Goal: Information Seeking & Learning: Learn about a topic

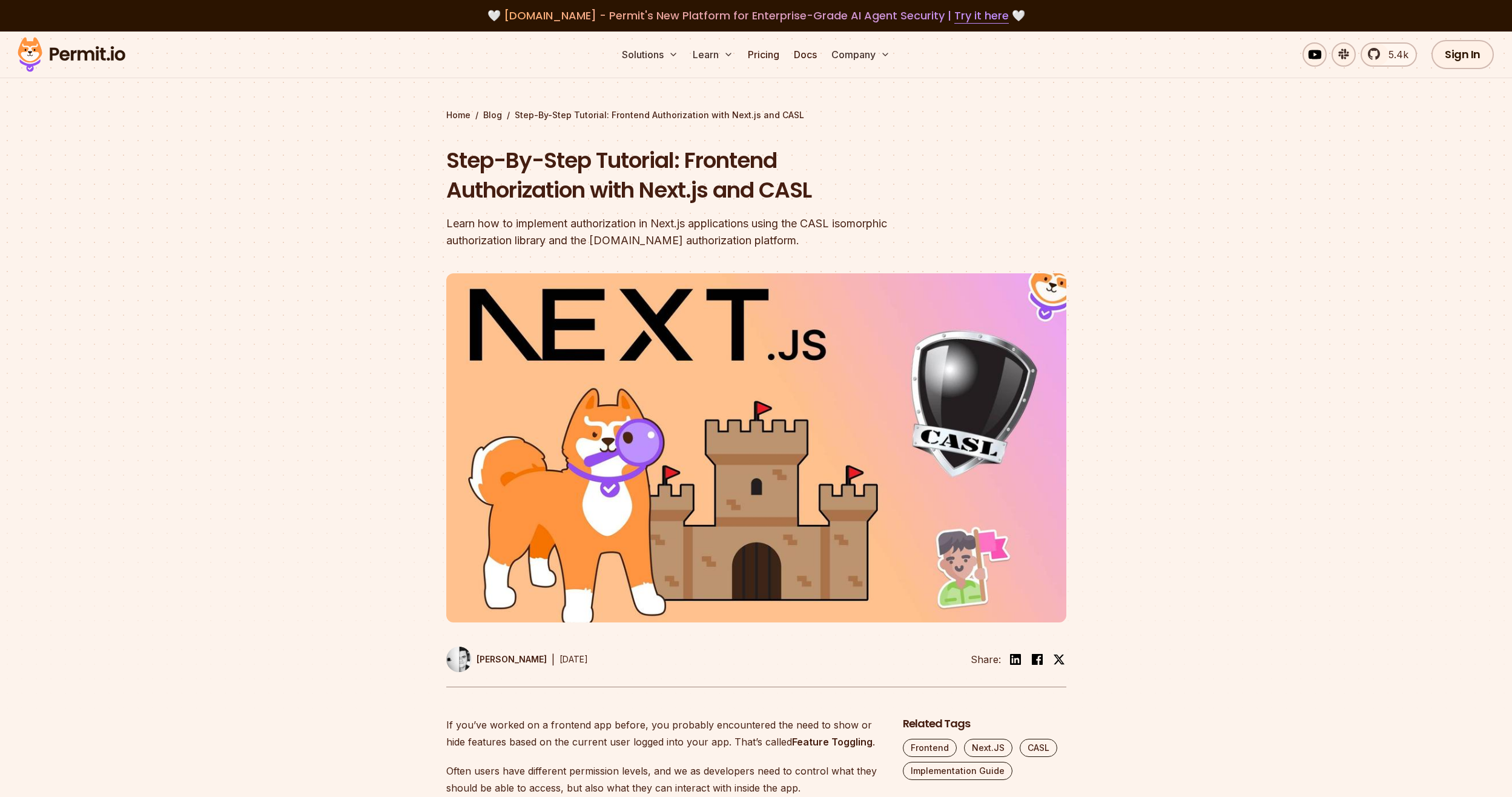
click at [670, 225] on div "Learn how to implement authorization in Next.js applications using the CASL iso…" at bounding box center [679, 232] width 465 height 34
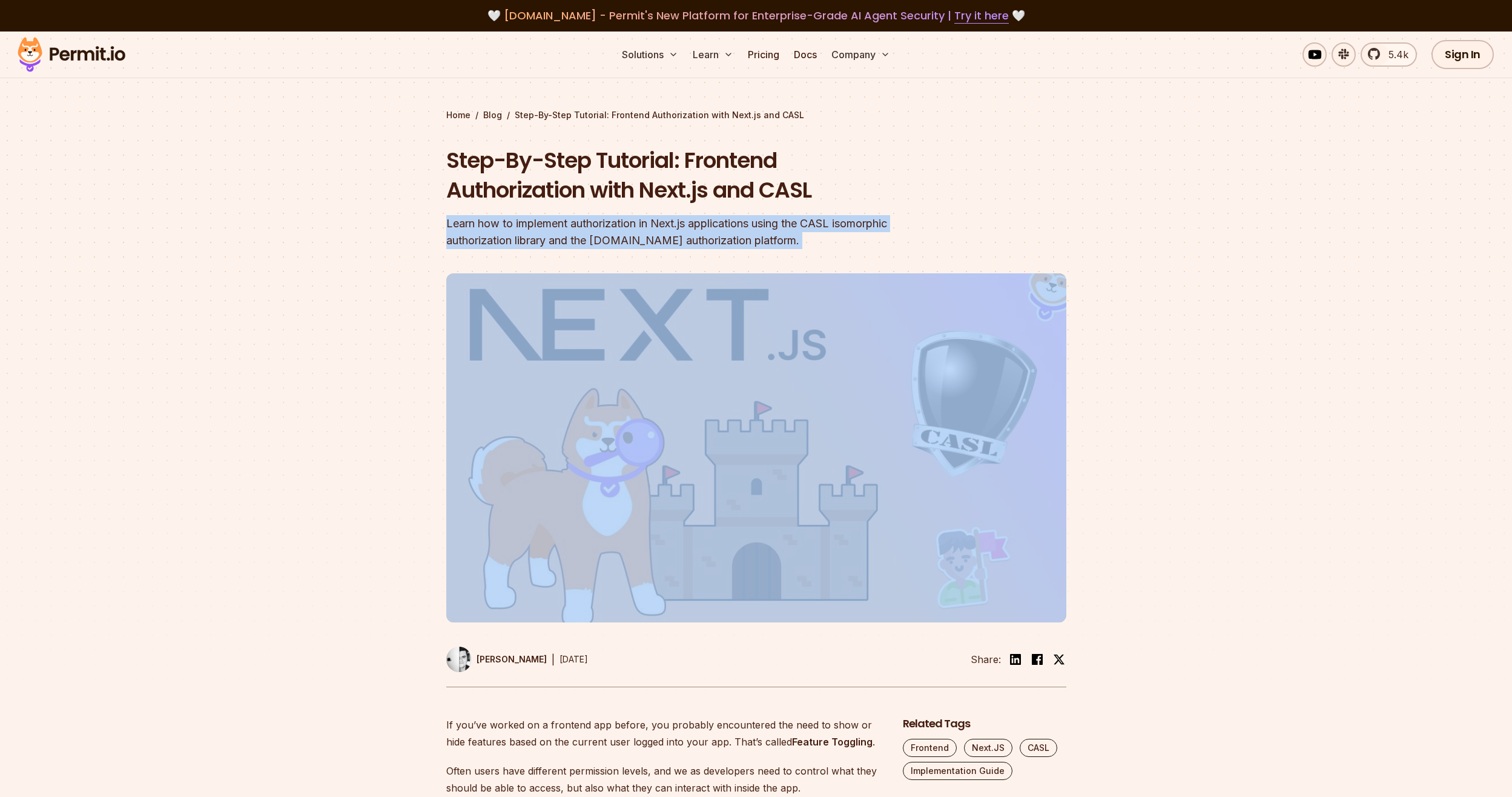
click at [670, 225] on div "Learn how to implement authorization in Next.js applications using the CASL iso…" at bounding box center [679, 232] width 465 height 34
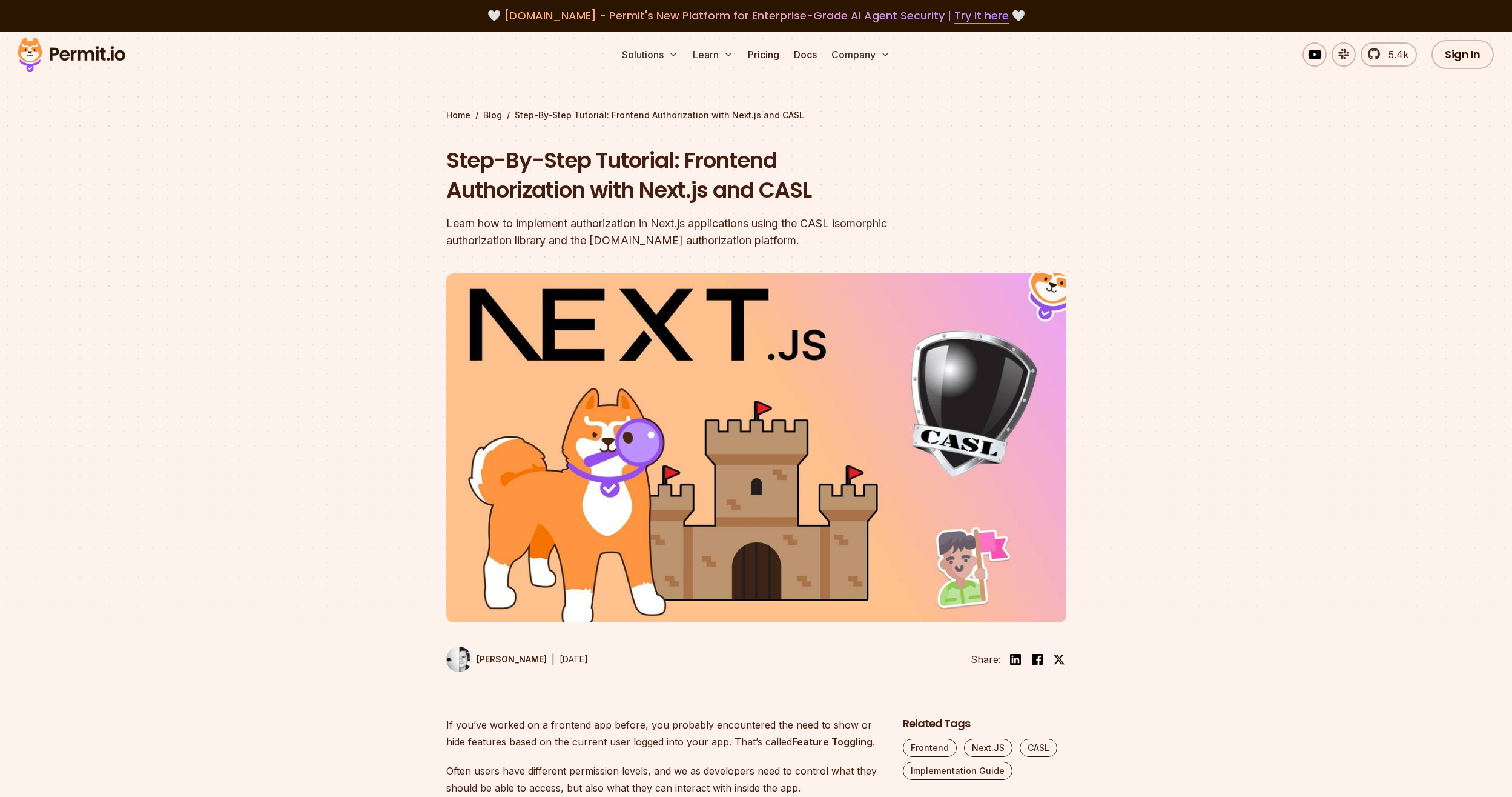
click at [274, 302] on div at bounding box center [756, 494] width 1512 height 446
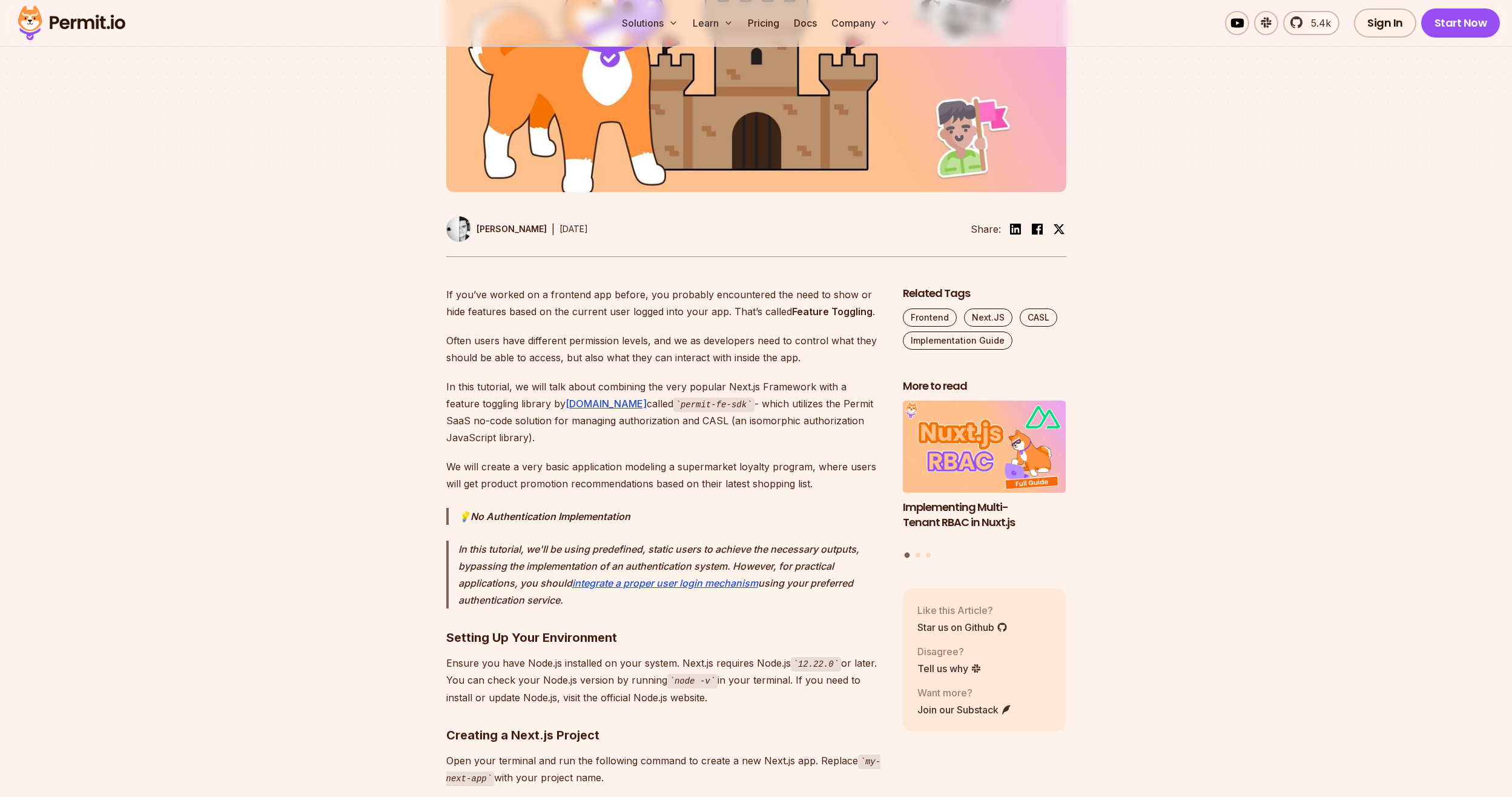
scroll to position [431, 0]
click at [519, 353] on p "Often users have different permission levels, and we as developers need to cont…" at bounding box center [665, 349] width 437 height 34
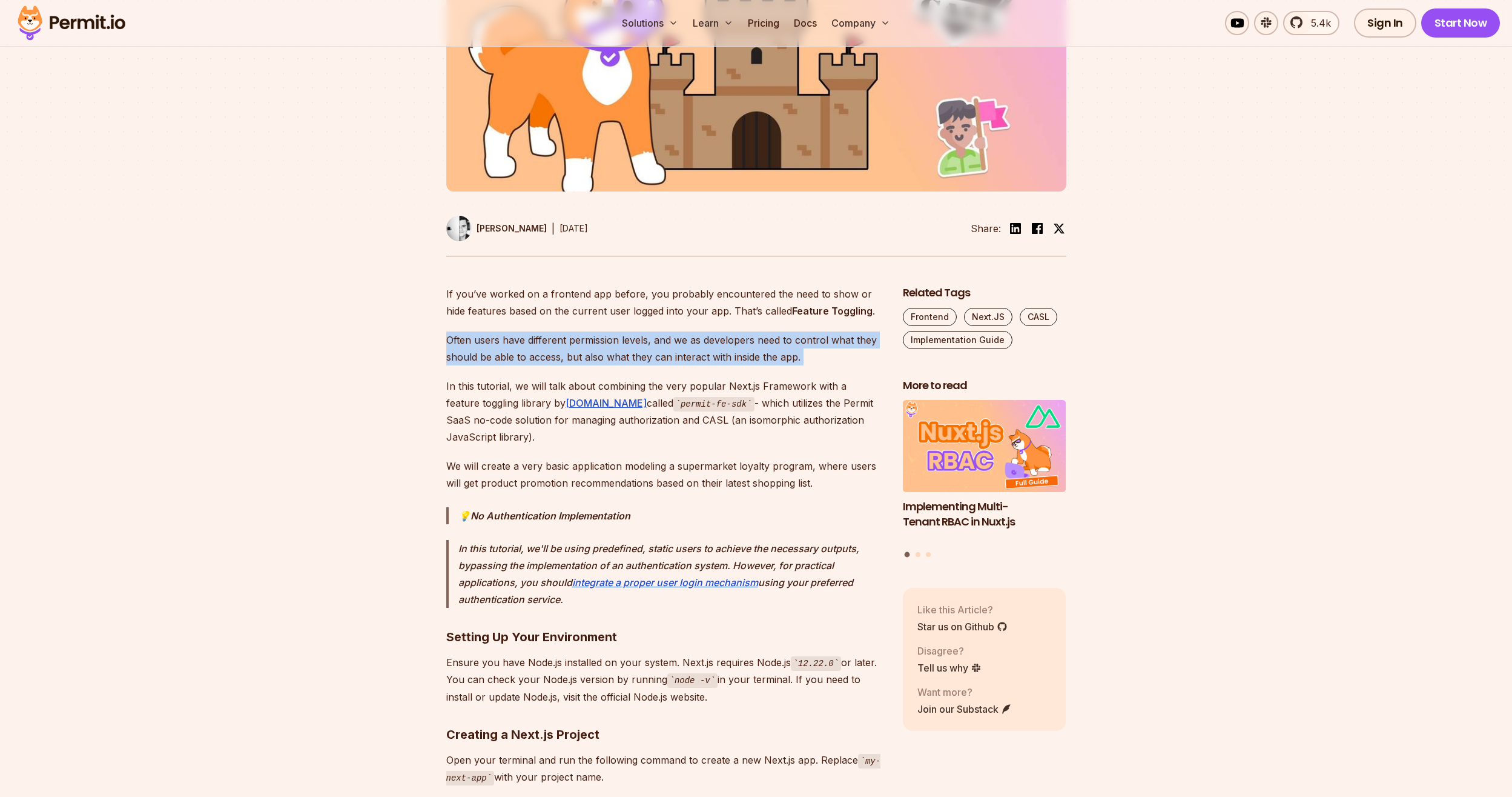
click at [519, 353] on p "Often users have different permission levels, and we as developers need to cont…" at bounding box center [665, 349] width 437 height 34
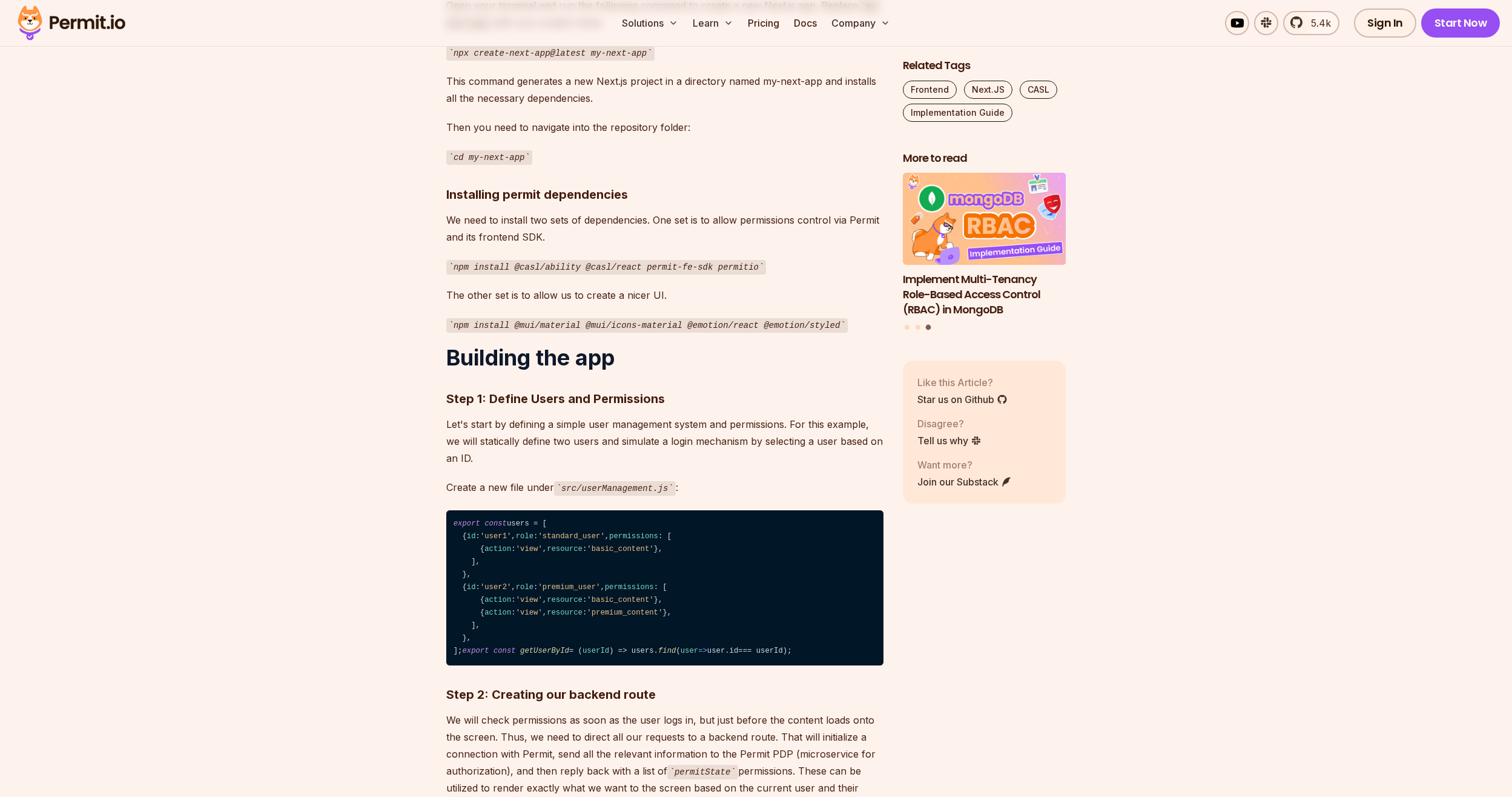
scroll to position [1184, 0]
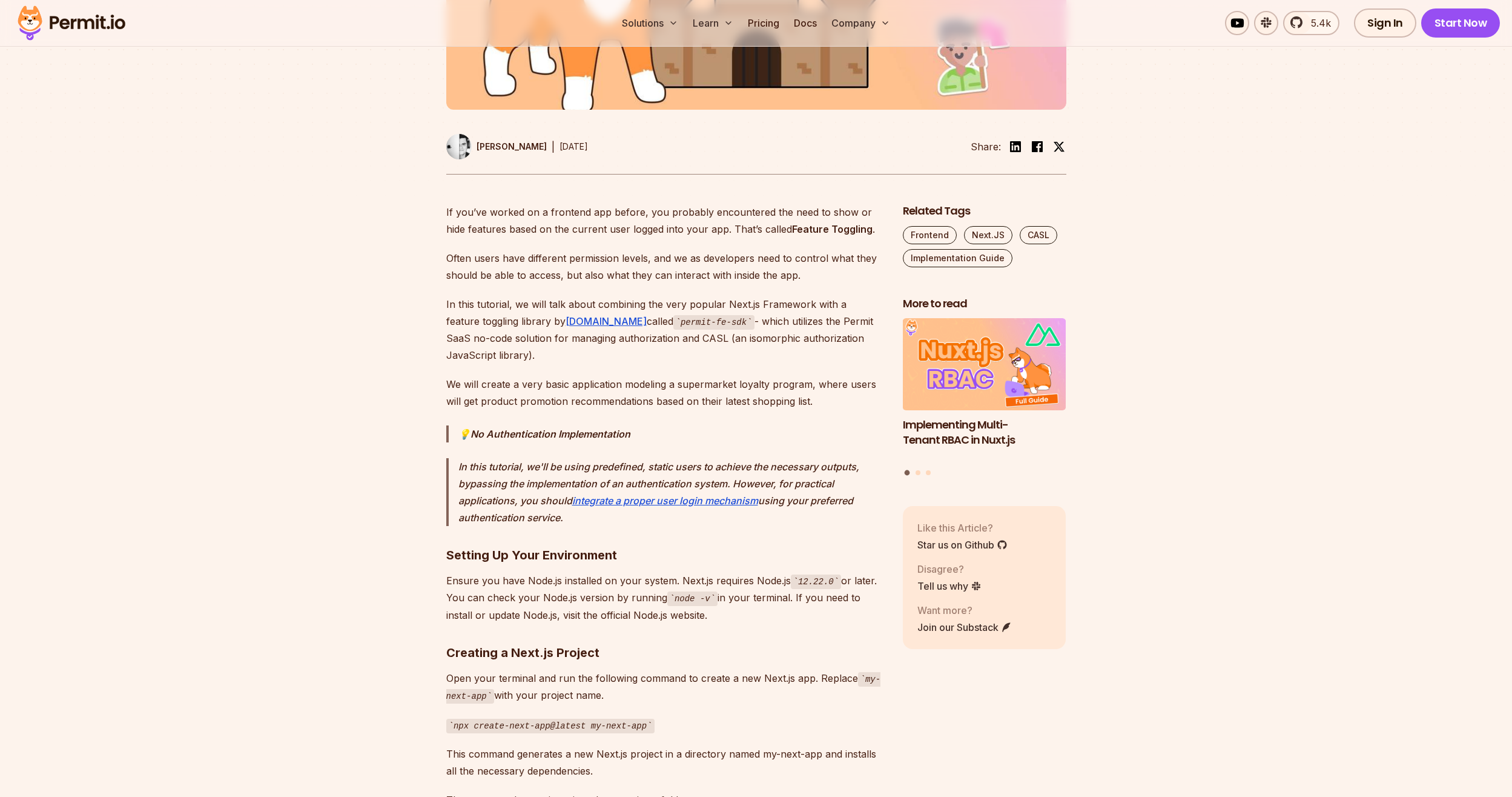
scroll to position [503, 0]
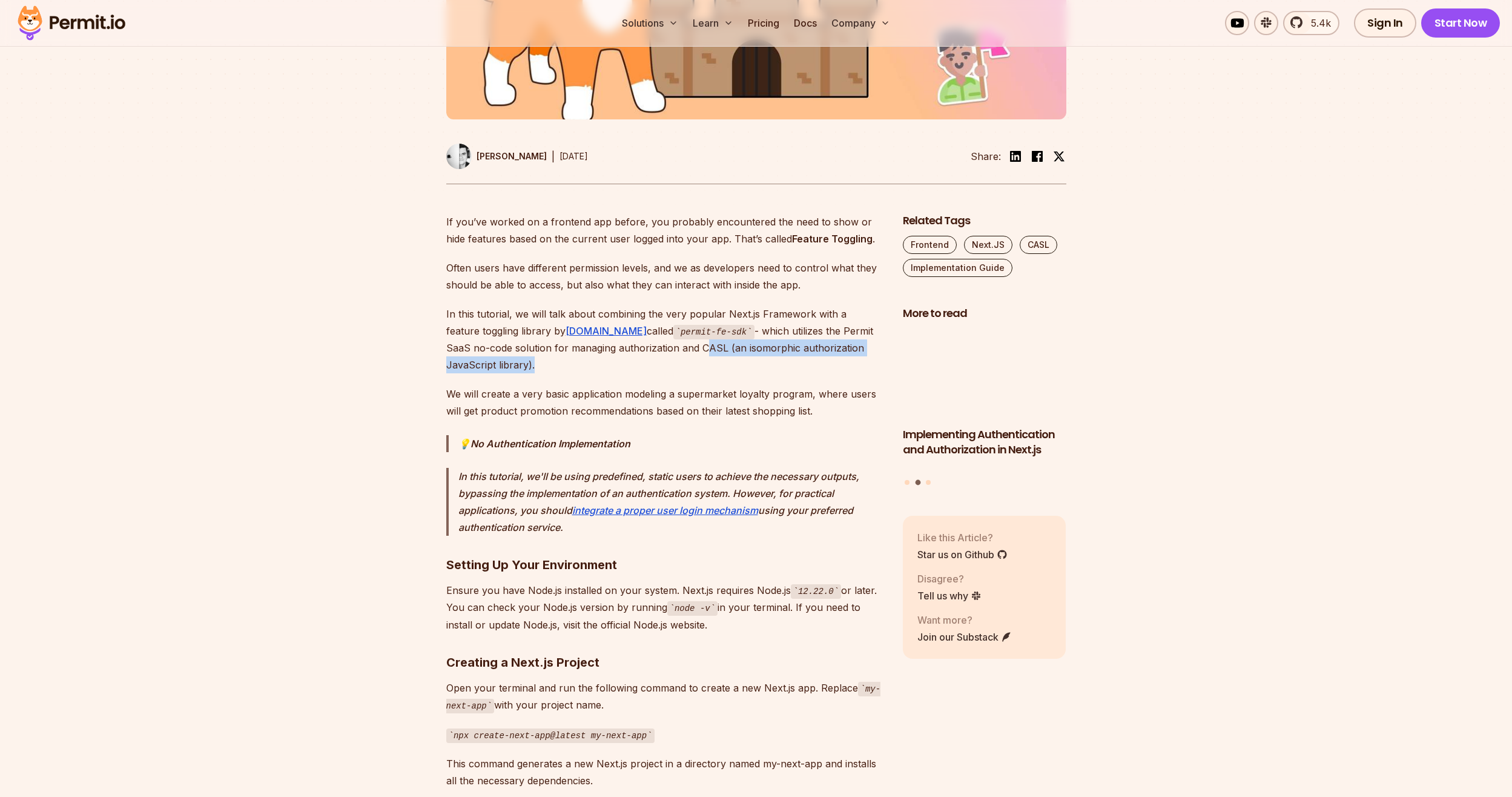
drag, startPoint x: 631, startPoint y: 346, endPoint x: 876, endPoint y: 353, distance: 245.1
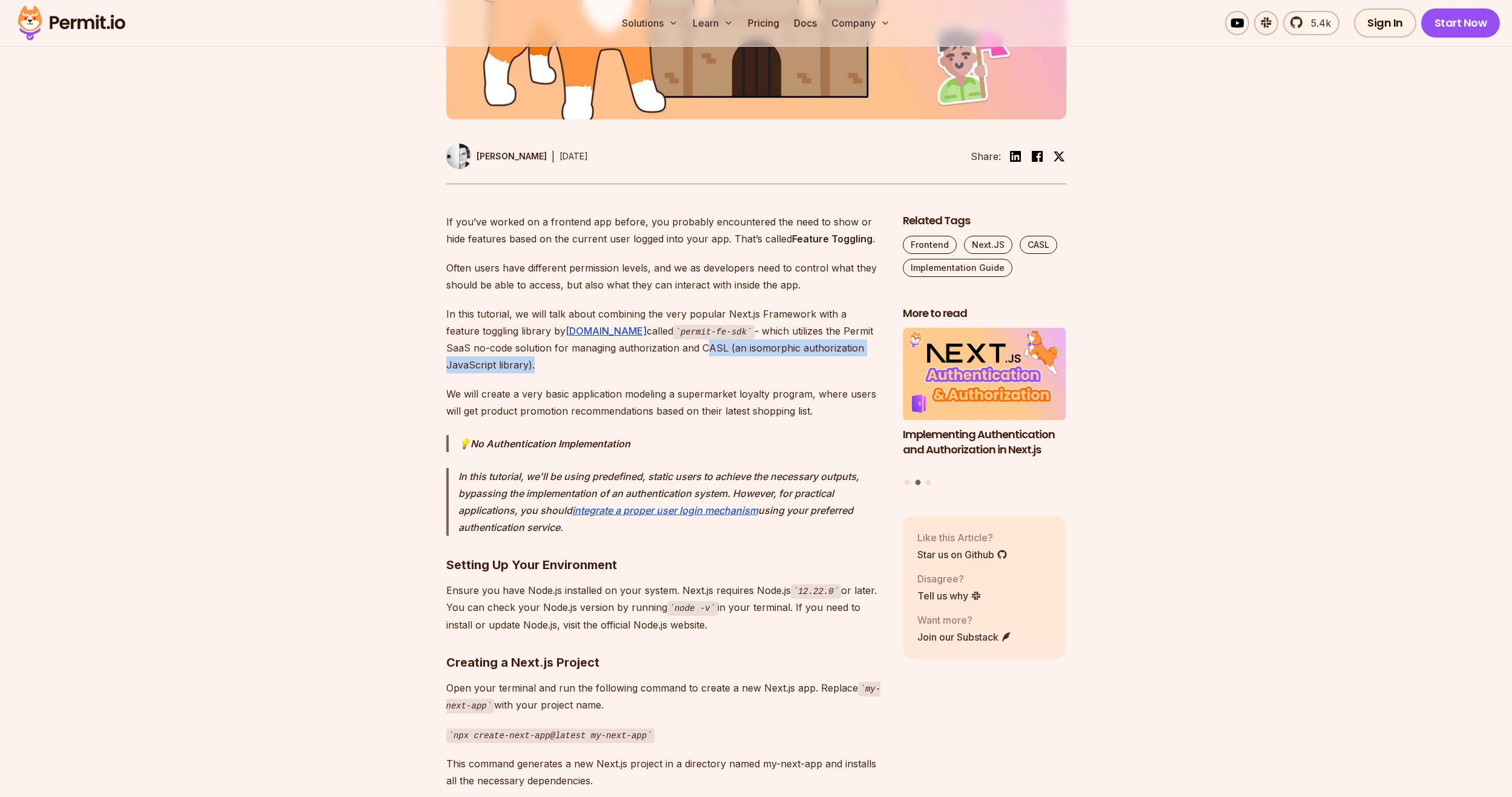
click at [876, 353] on p "In this tutorial, we will talk about combining the very popular Next.js Framewo…" at bounding box center [665, 340] width 437 height 69
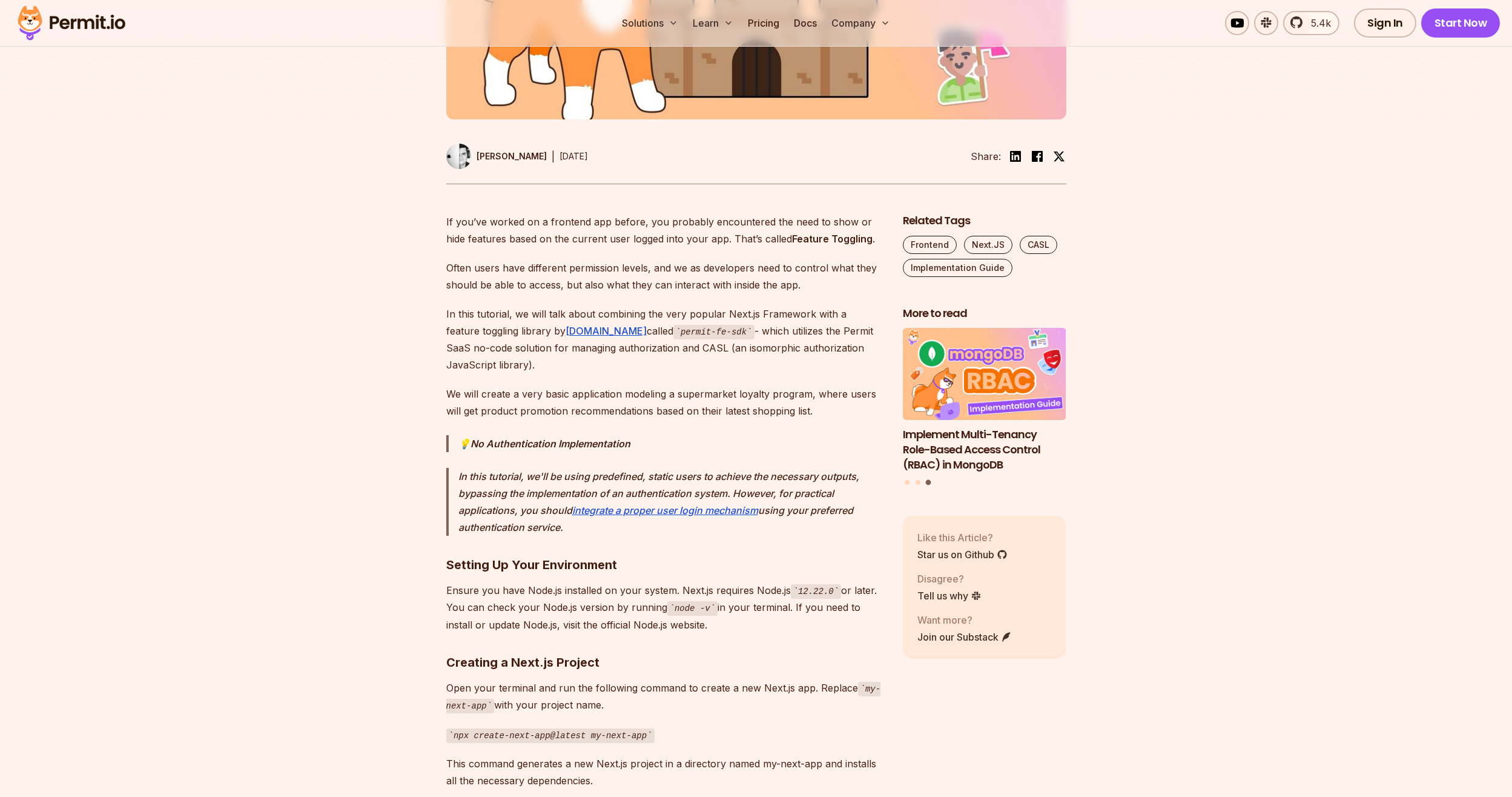
click at [497, 438] on strong "No Authentication Implementation" at bounding box center [550, 444] width 159 height 12
click at [479, 468] on blockquote "In this tutorial, we'll be using predefined, static users to achieve the necess…" at bounding box center [665, 502] width 437 height 68
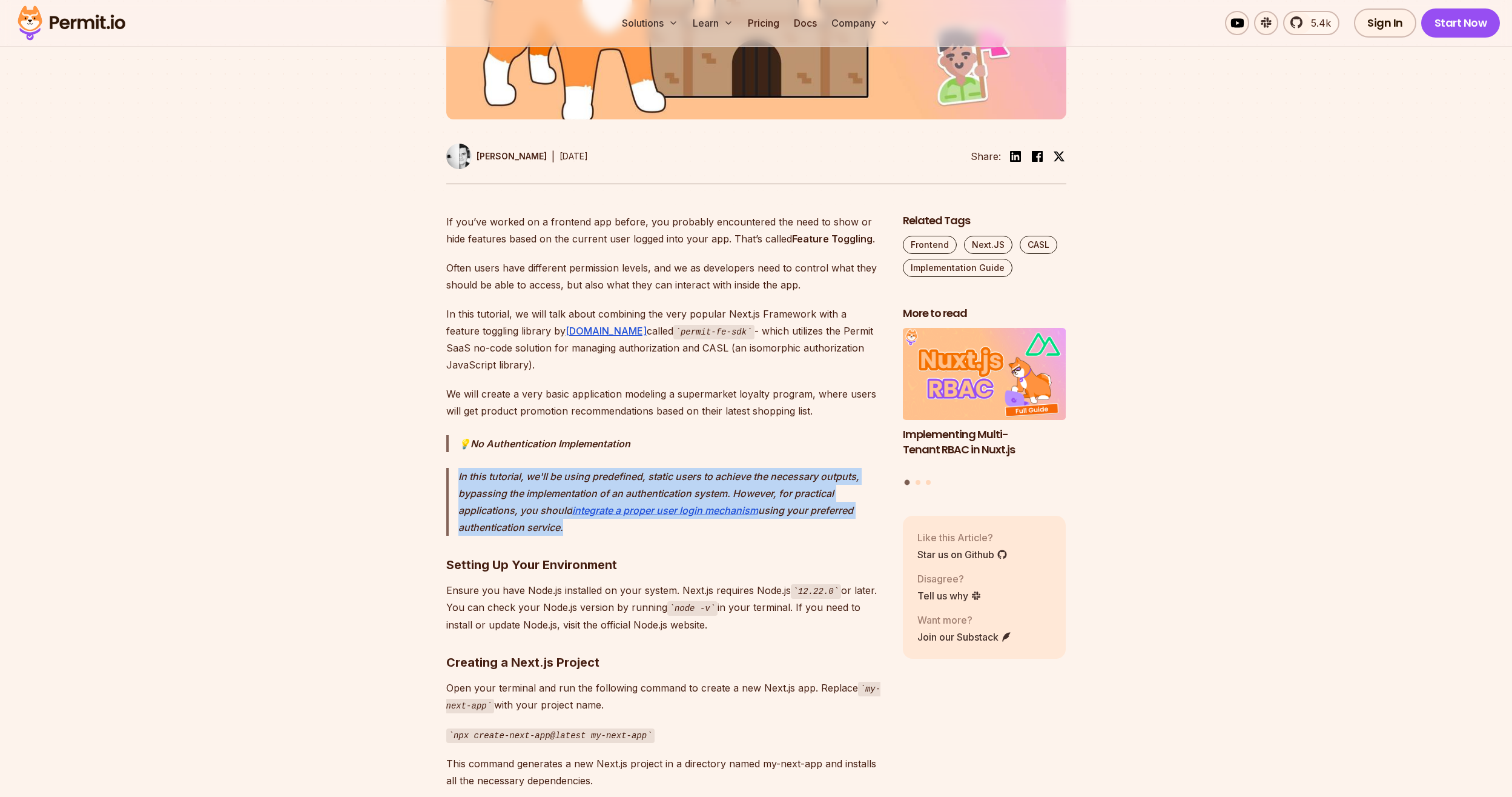
click at [479, 468] on blockquote "In this tutorial, we'll be using predefined, static users to achieve the necess…" at bounding box center [665, 502] width 437 height 68
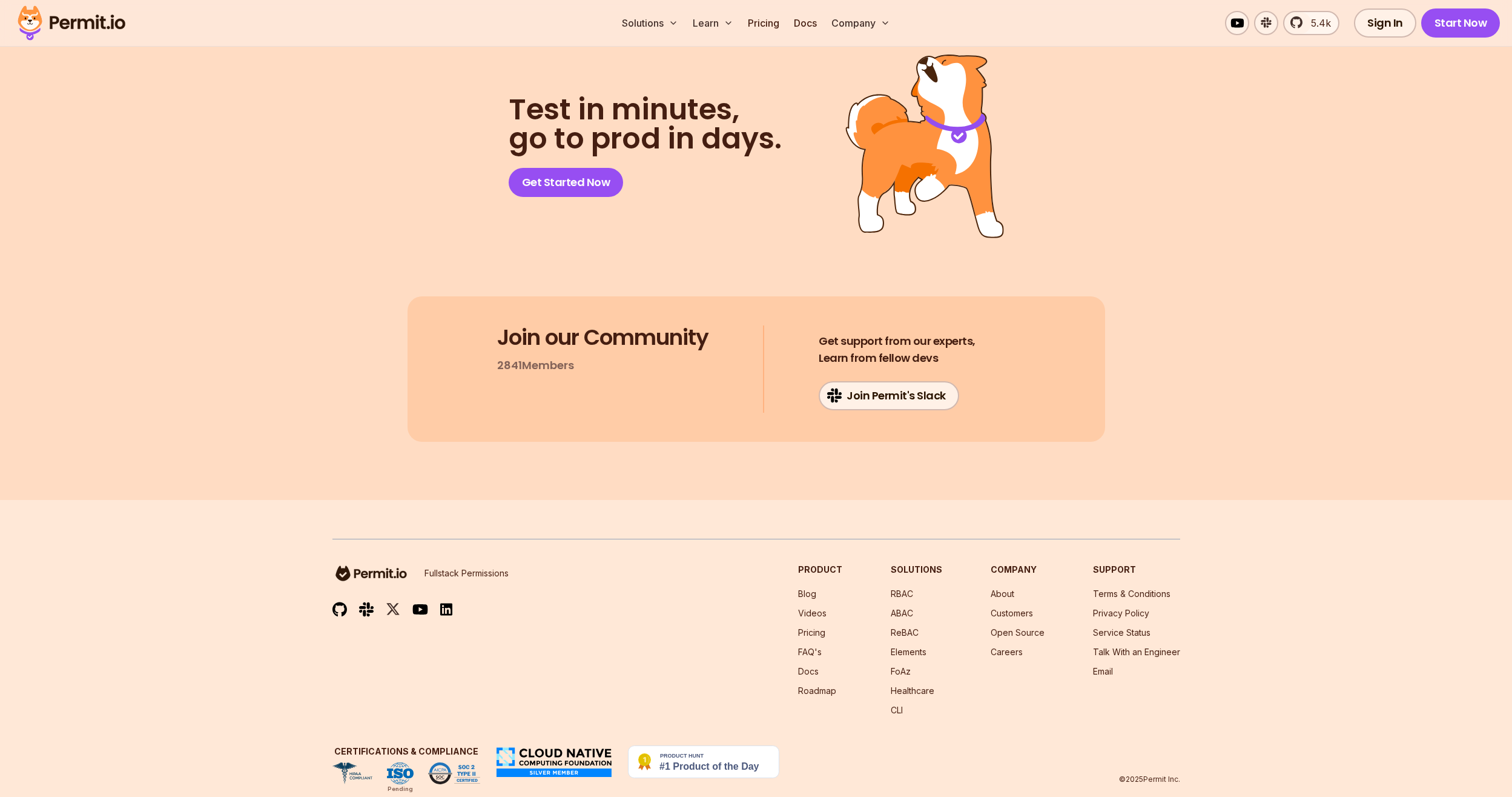
scroll to position [9617, 0]
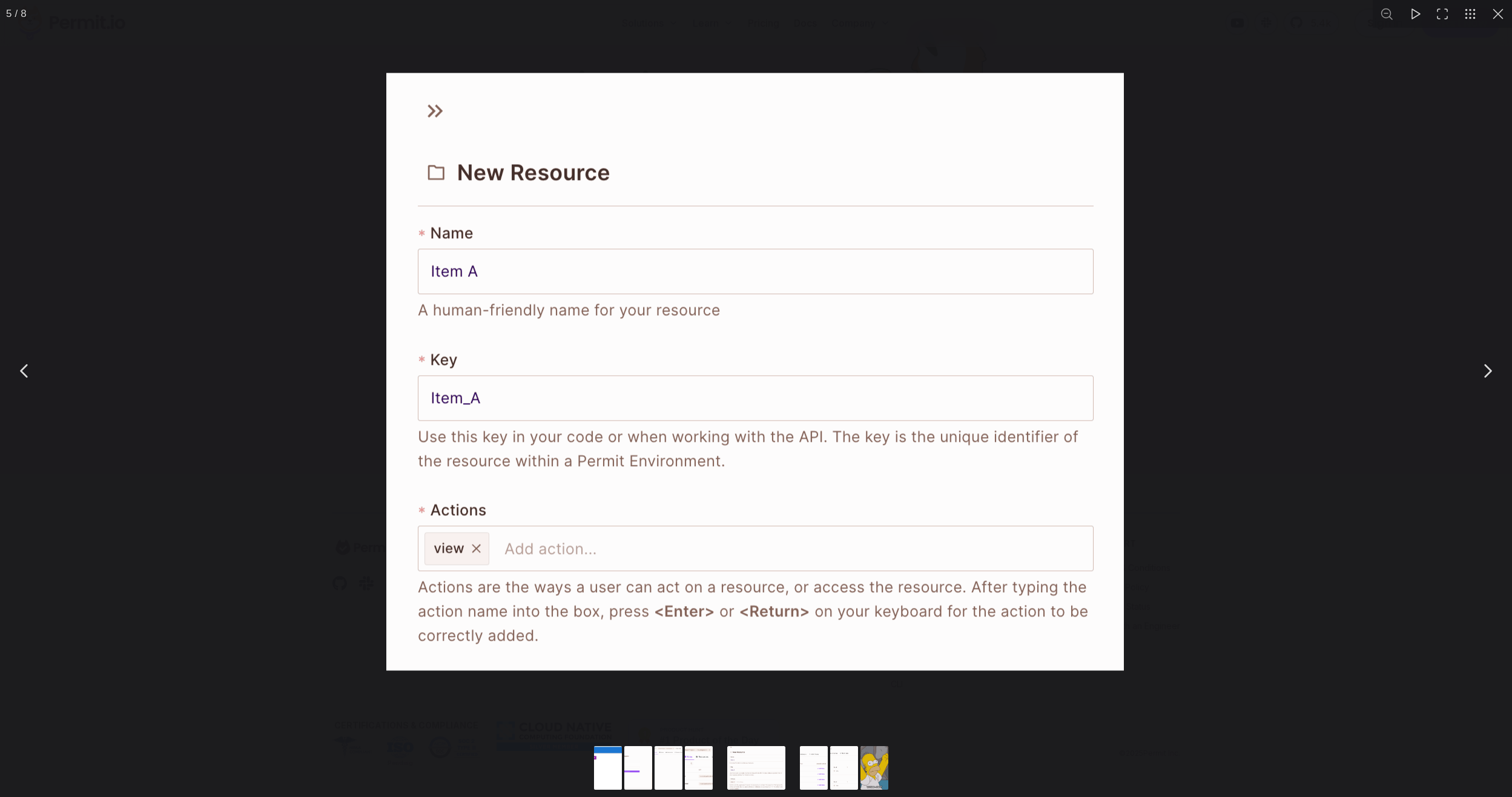
click at [319, 427] on div "You can close this modal content with the ESC key" at bounding box center [756, 370] width 1512 height 741
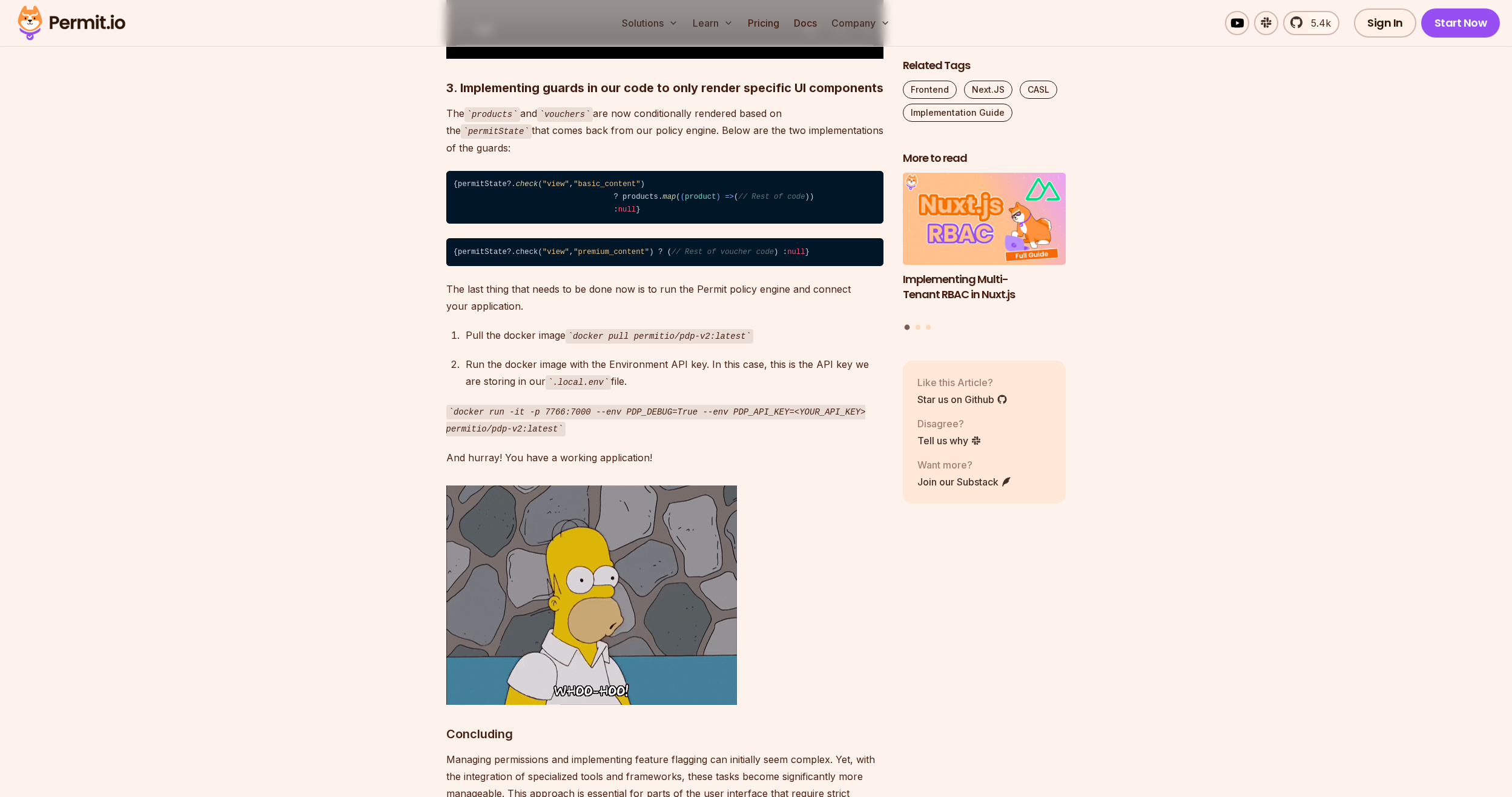
scroll to position [8146, 0]
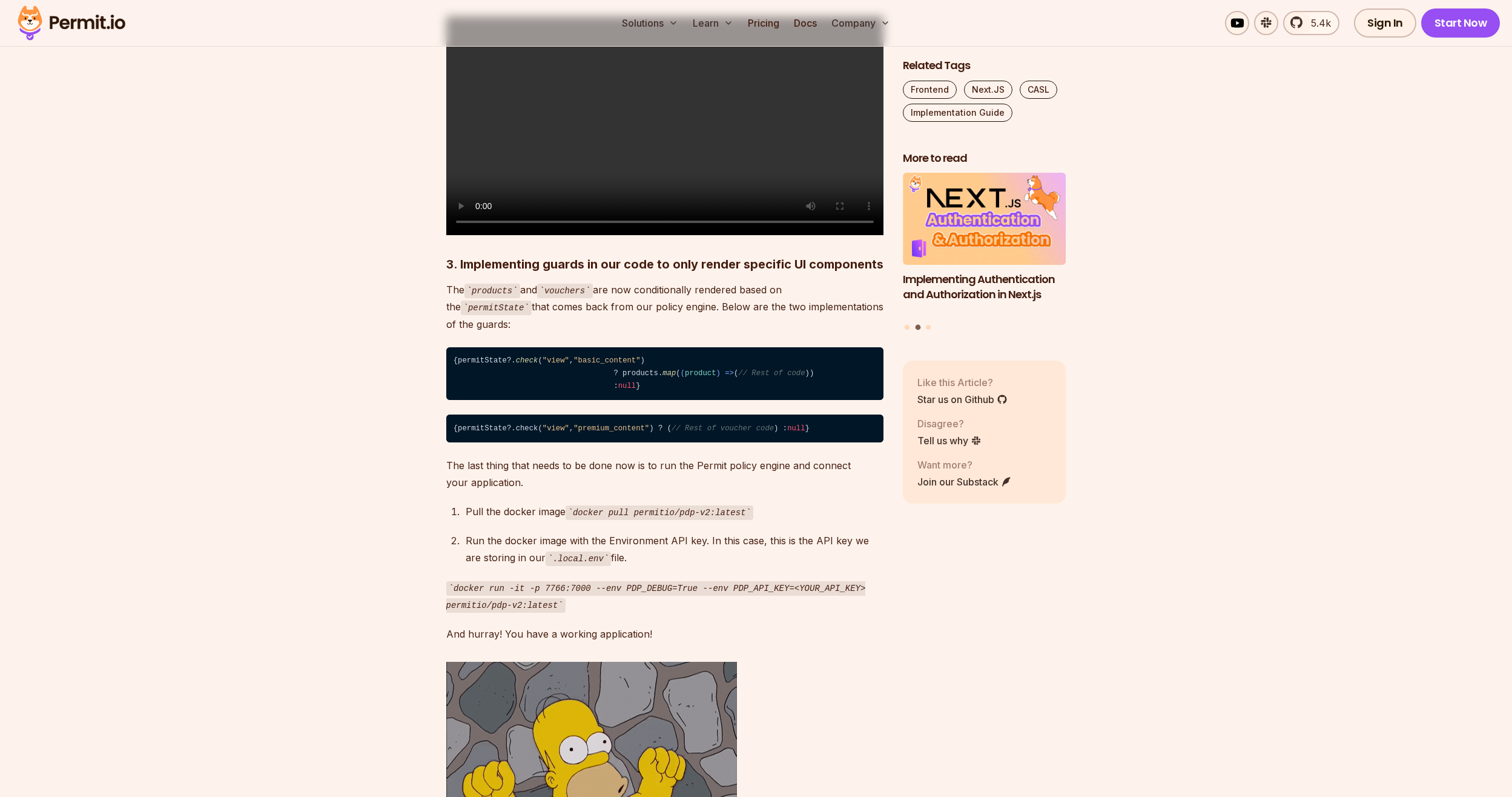
drag, startPoint x: 530, startPoint y: 213, endPoint x: 529, endPoint y: 189, distance: 24.0
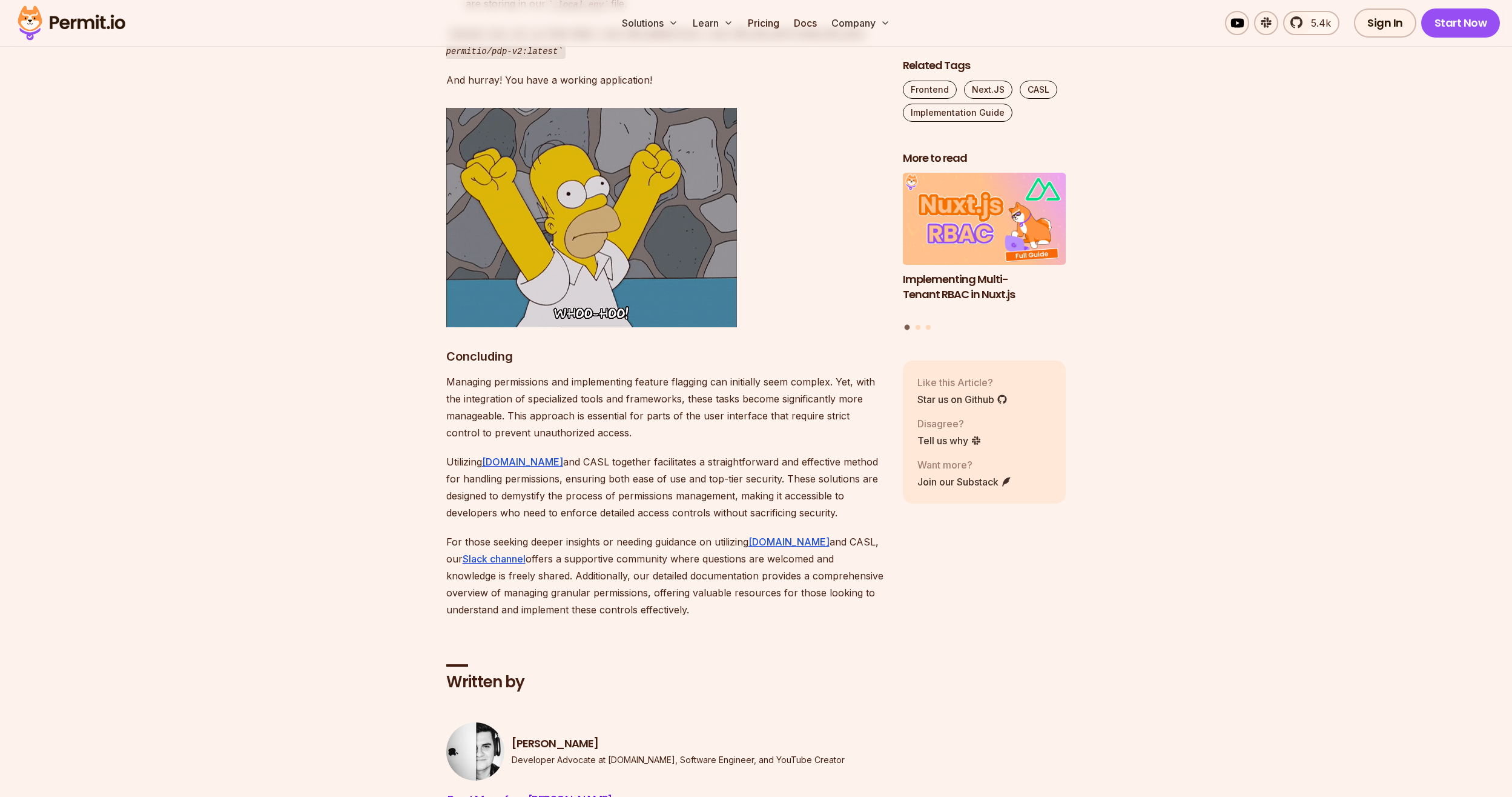
scroll to position [8528, 0]
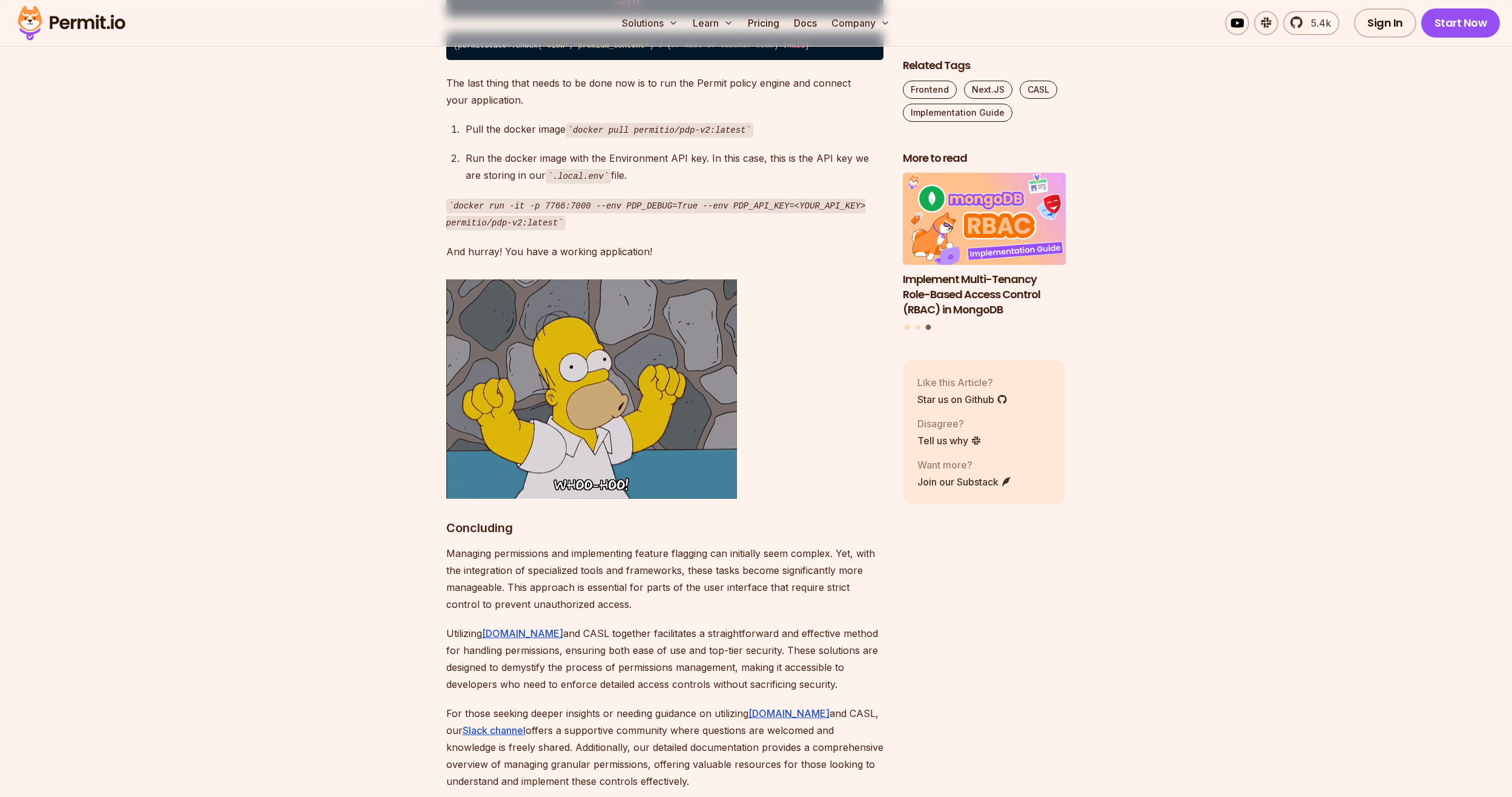
scroll to position [8742, 0]
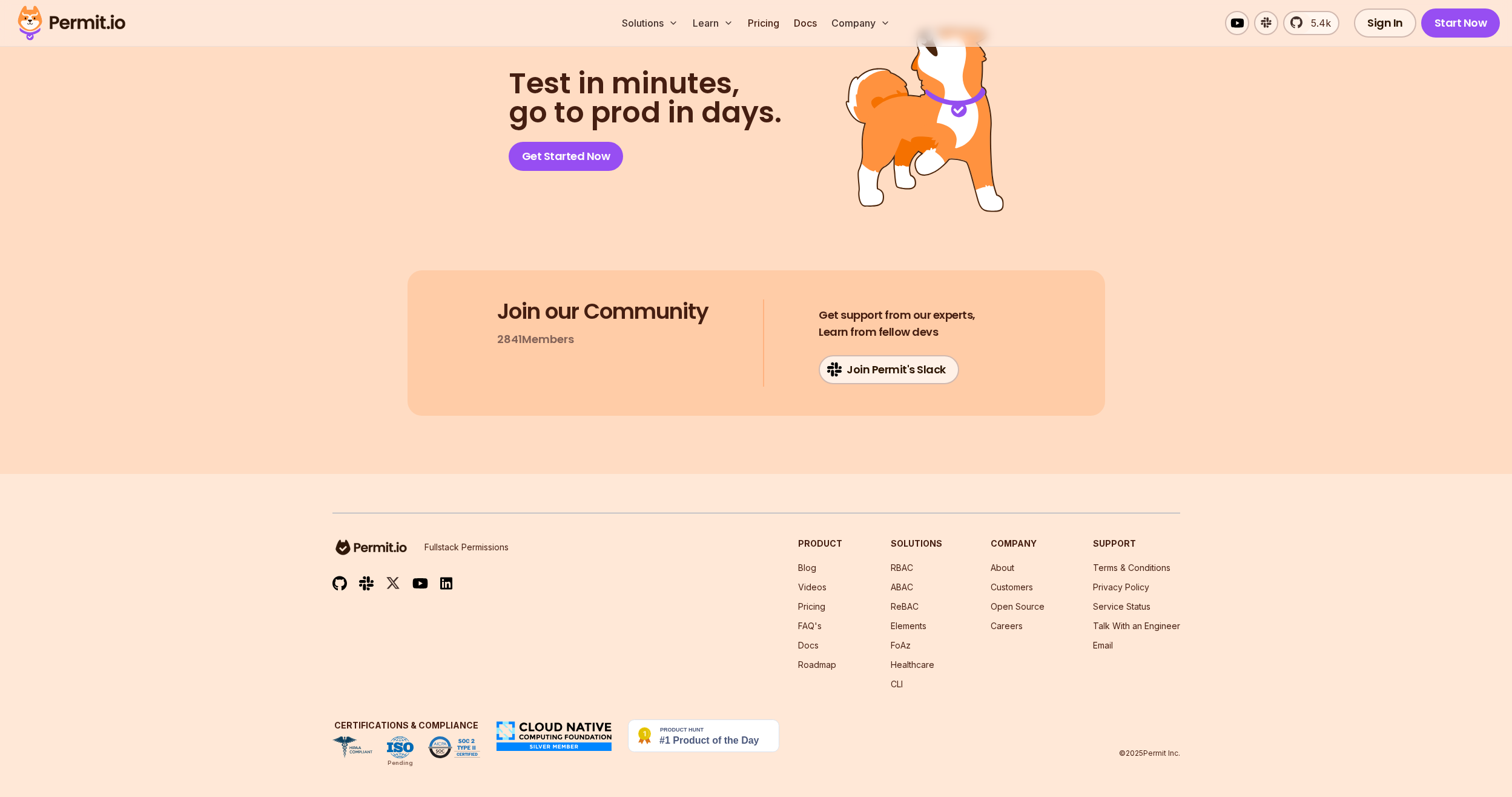
scroll to position [11500, 0]
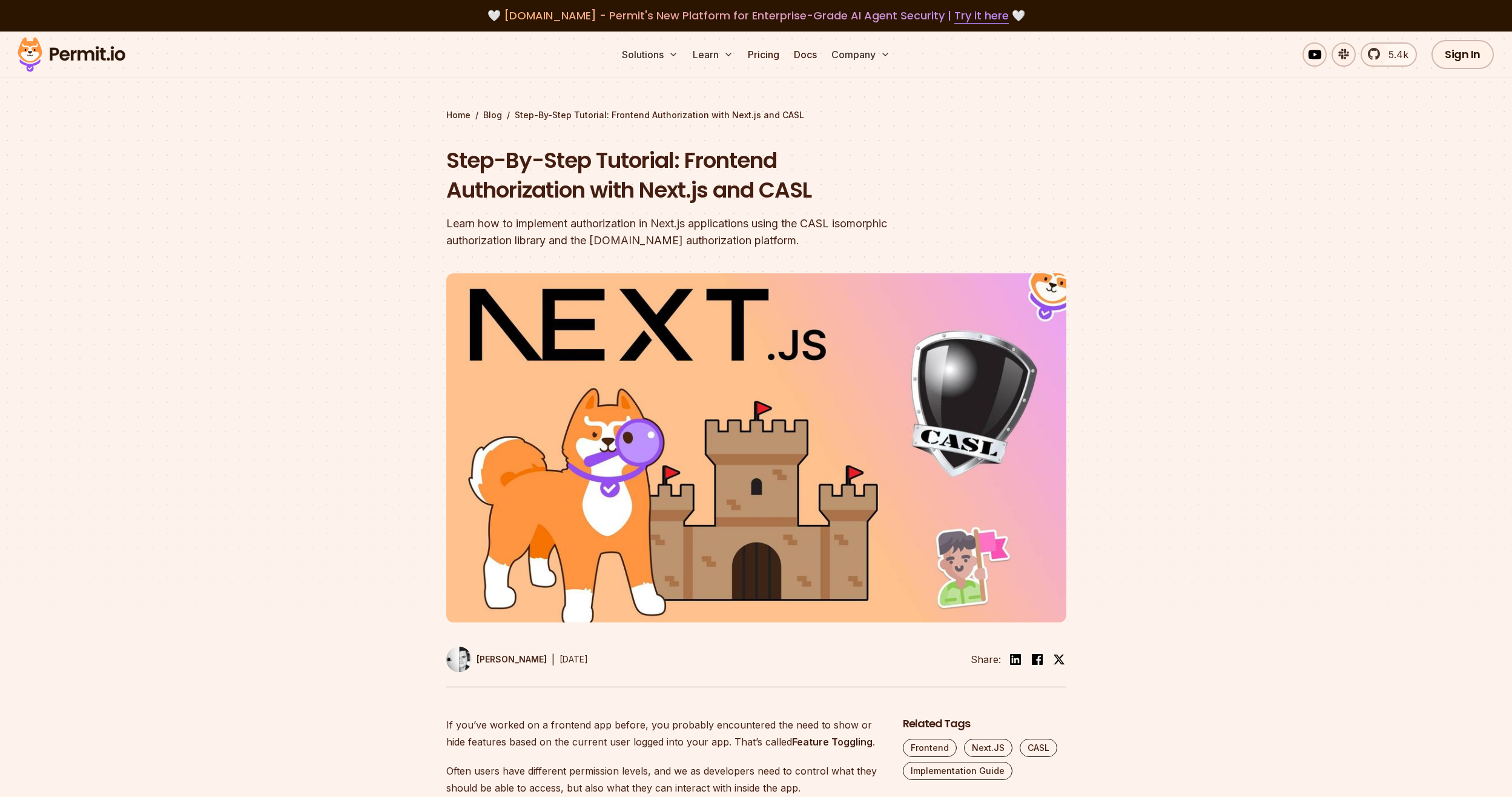
scroll to position [0, 0]
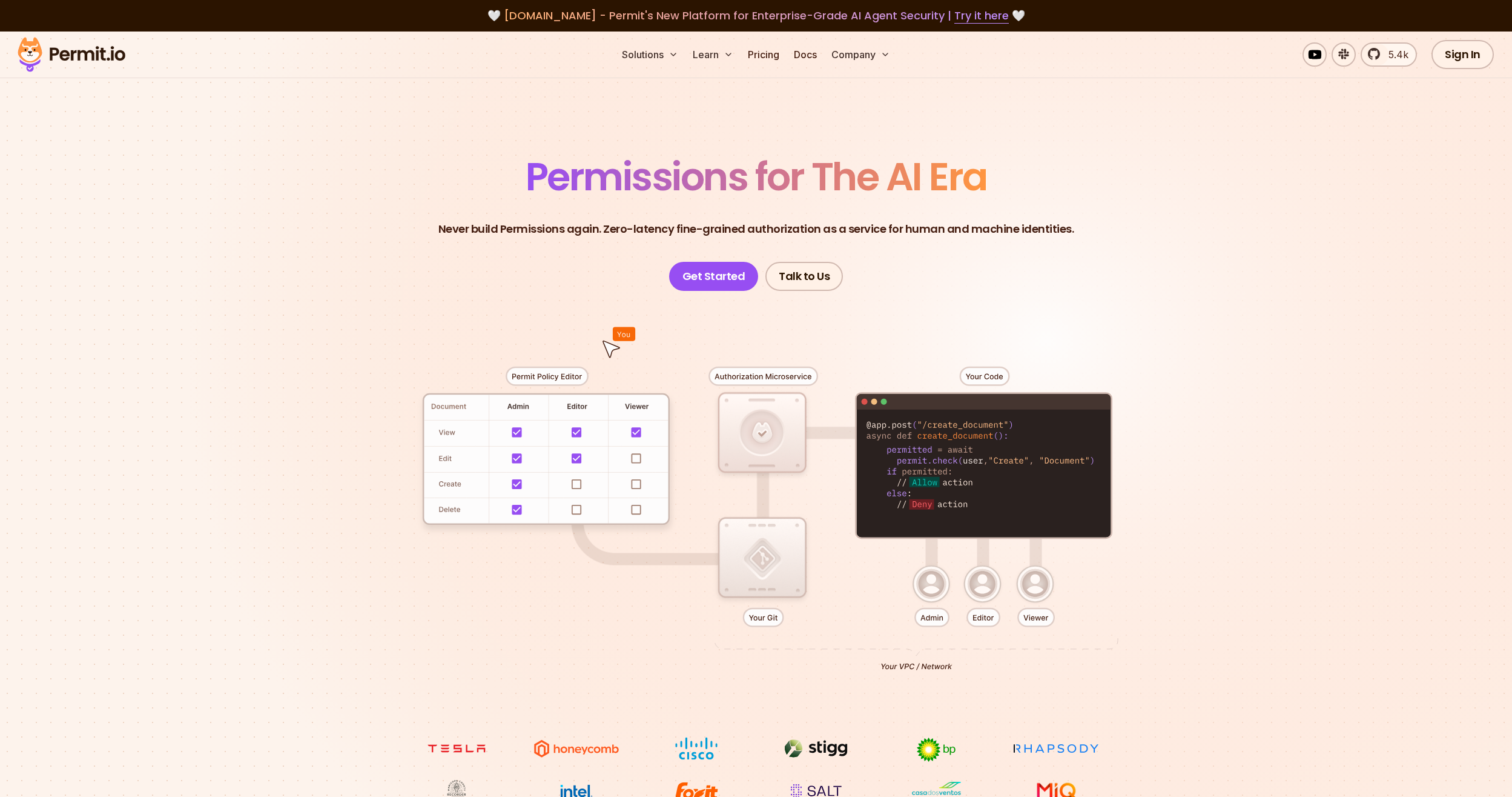
click at [511, 436] on div at bounding box center [756, 514] width 848 height 446
click at [575, 435] on div at bounding box center [756, 514] width 848 height 446
click at [626, 435] on div at bounding box center [756, 514] width 848 height 446
click at [523, 453] on div at bounding box center [756, 514] width 848 height 446
click at [568, 455] on div at bounding box center [756, 514] width 848 height 446
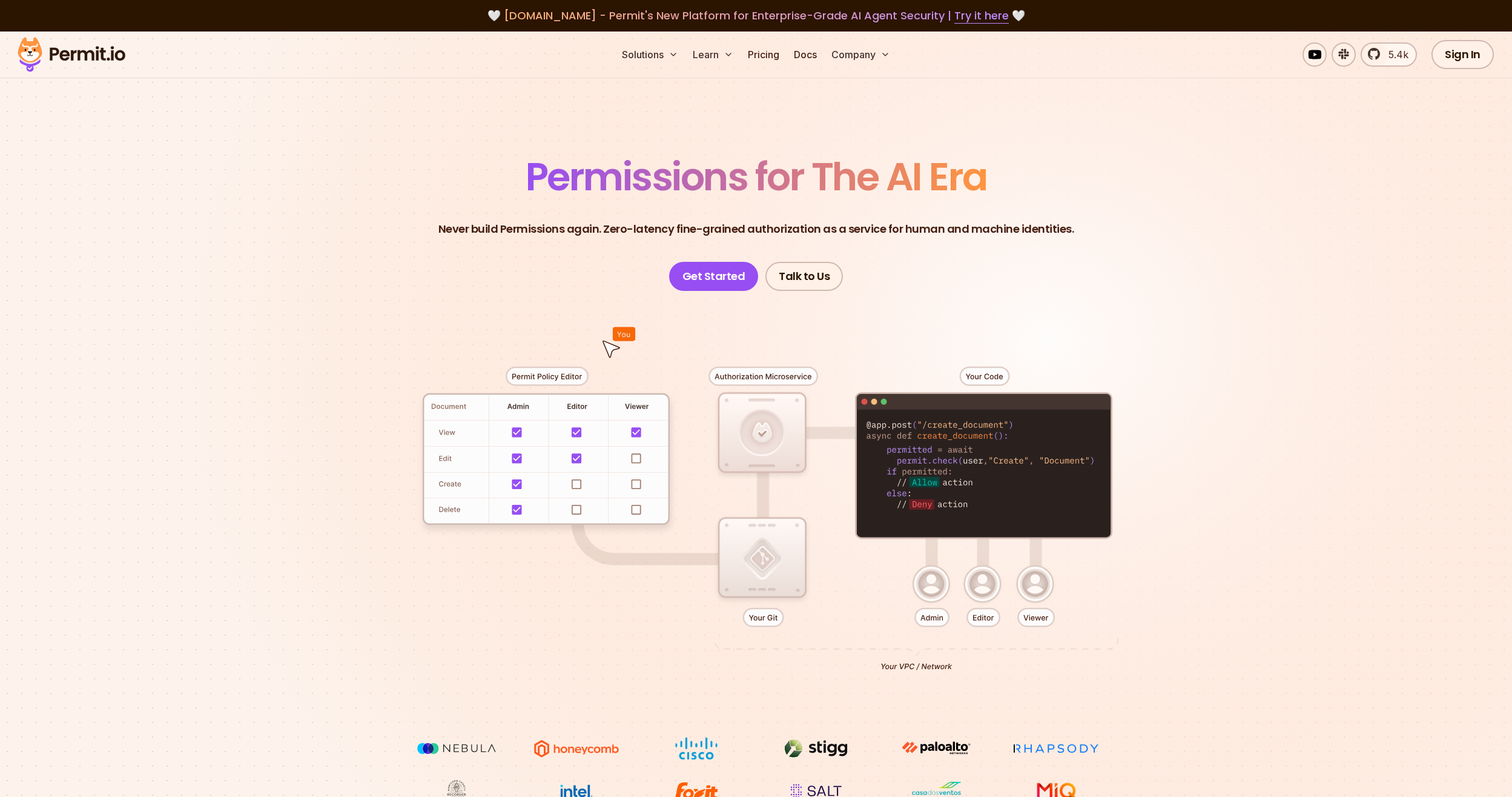
click at [659, 458] on div at bounding box center [756, 514] width 848 height 446
click at [471, 549] on div at bounding box center [756, 514] width 848 height 446
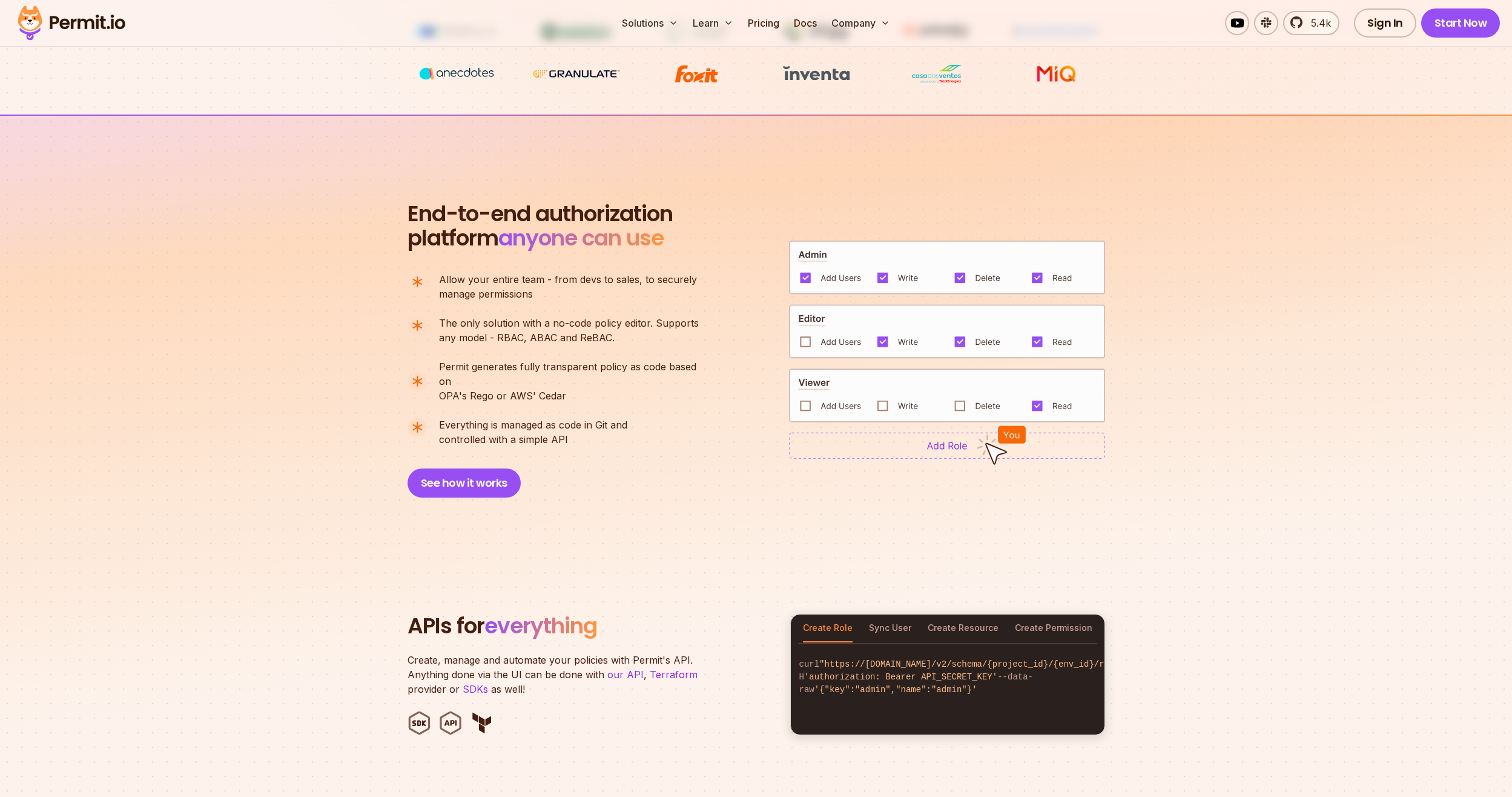
scroll to position [718, 0]
click at [524, 335] on p "The only solution with a no-code policy editor. Supports any model - RBAC, ABAC…" at bounding box center [569, 329] width 260 height 29
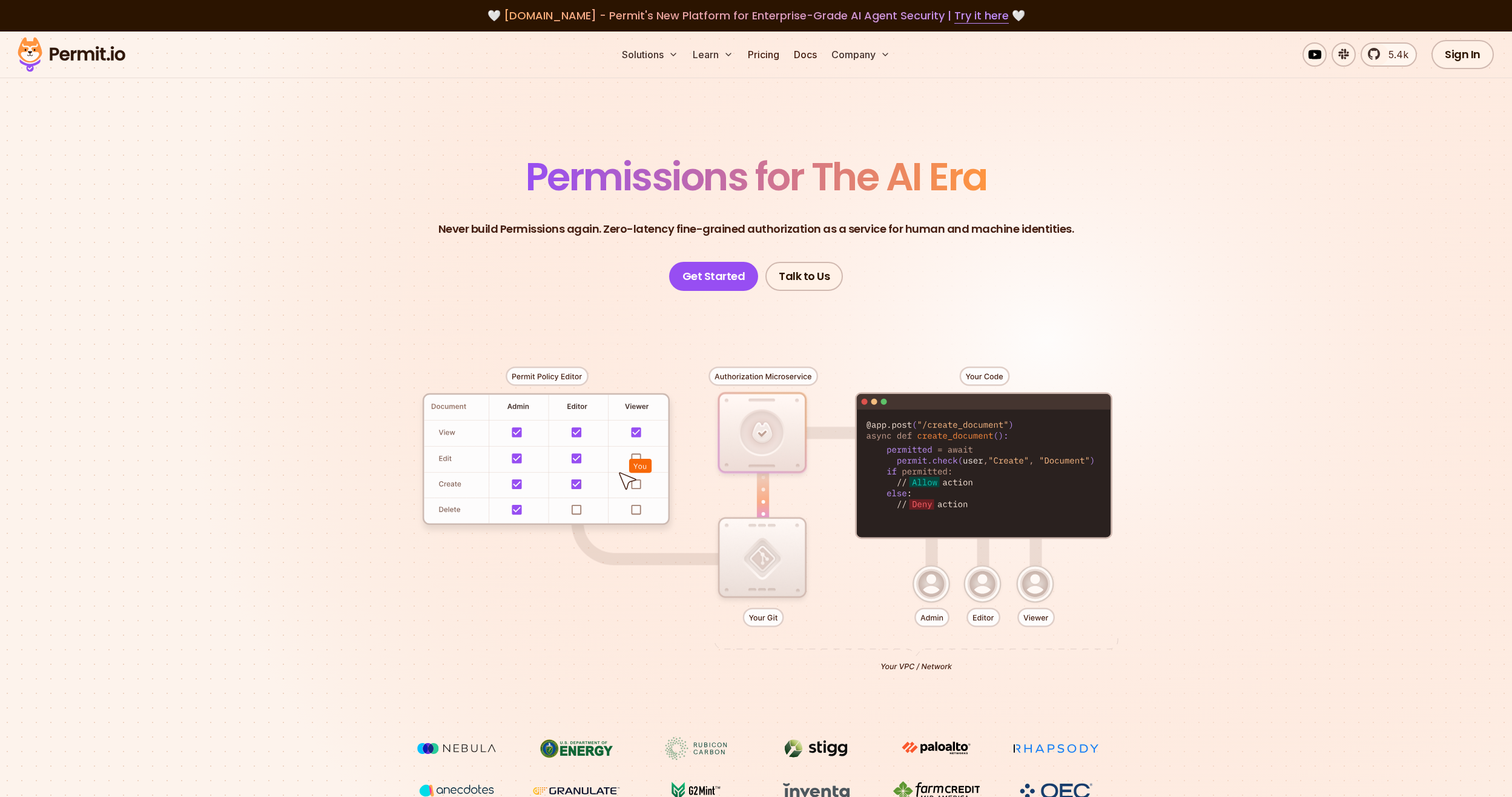
scroll to position [0, 0]
click at [755, 62] on link "Pricing" at bounding box center [764, 54] width 41 height 24
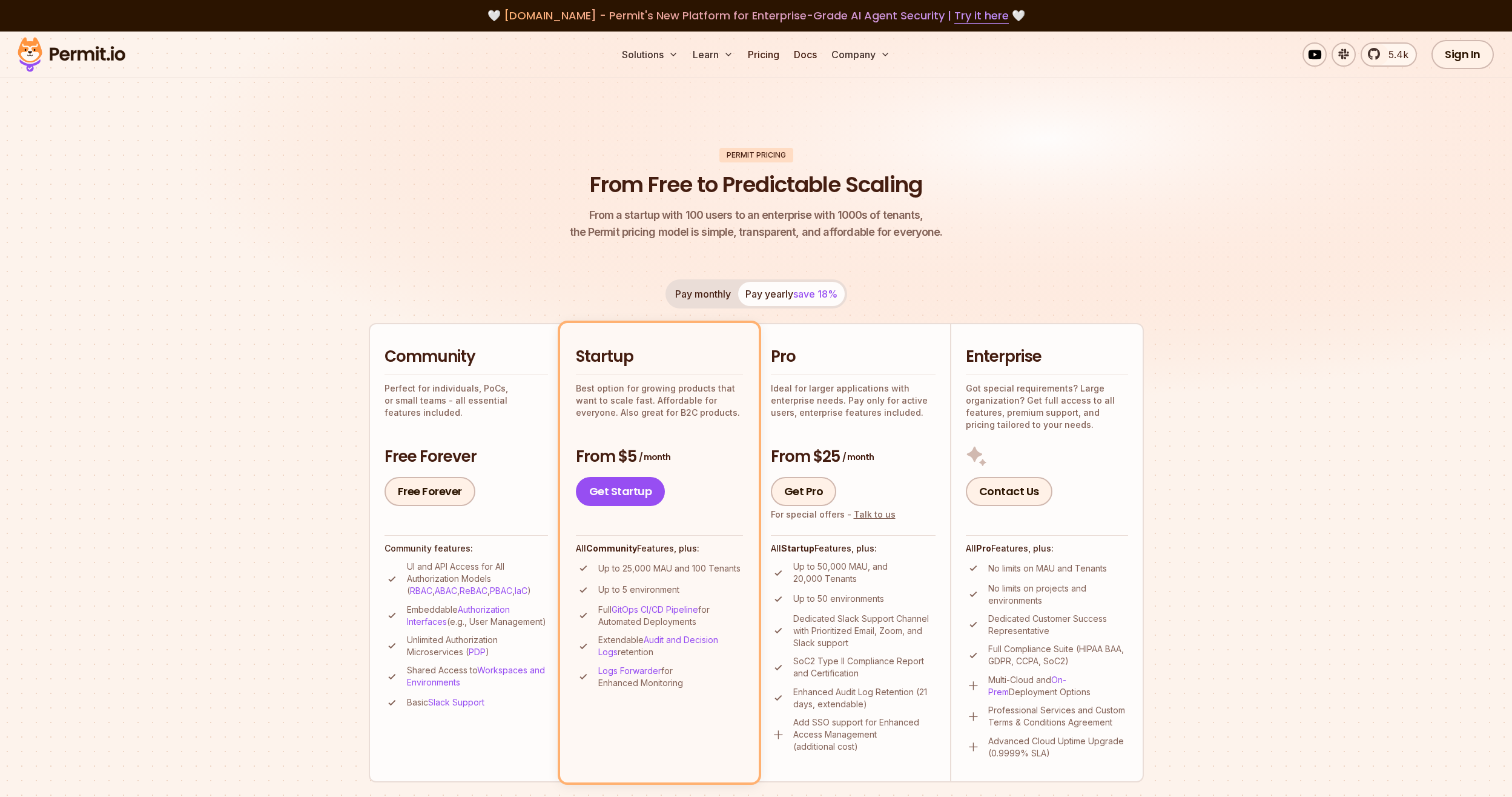
click at [1206, 247] on img at bounding box center [756, 233] width 1512 height 403
